Goal: Check status: Check status

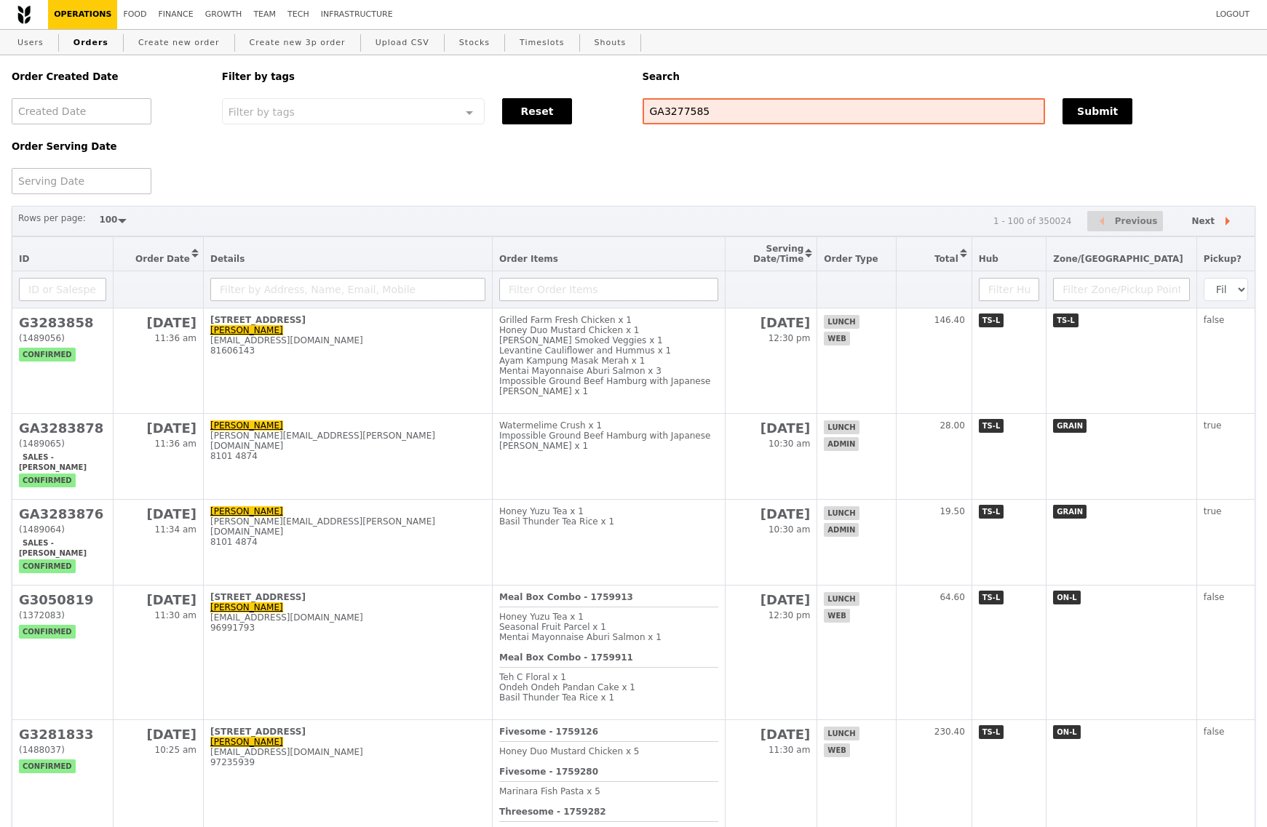
select select "100"
